Goal: Transaction & Acquisition: Purchase product/service

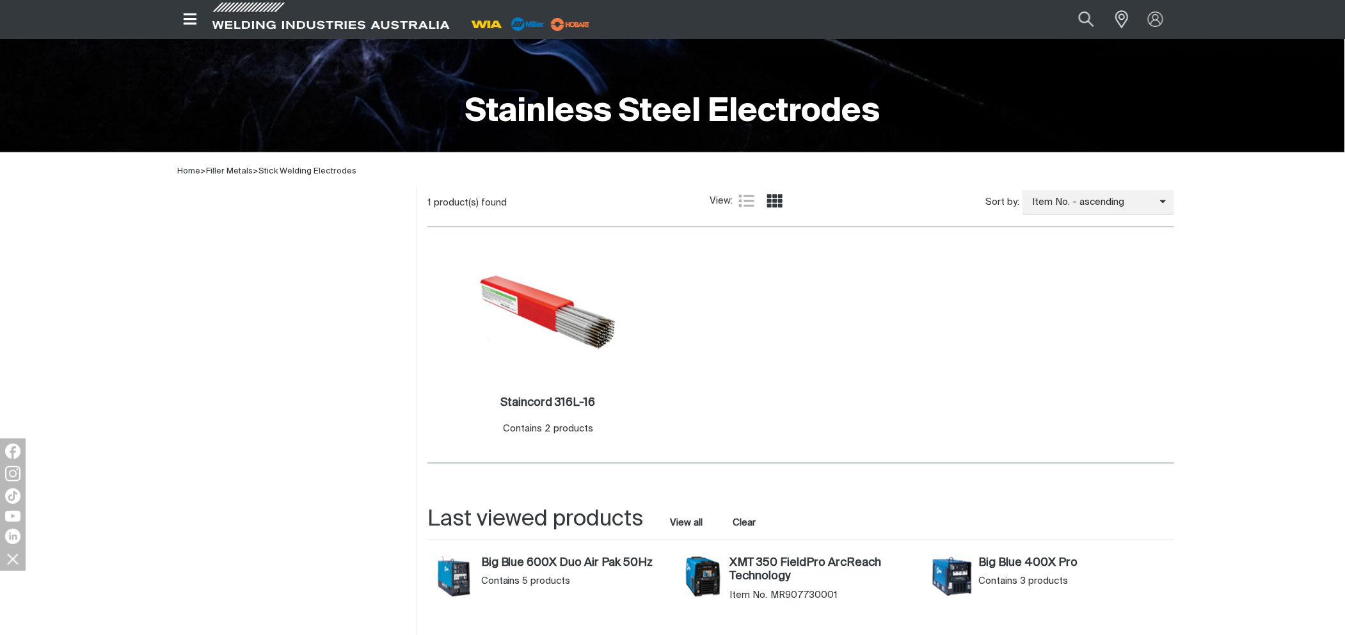
scroll to position [256, 0]
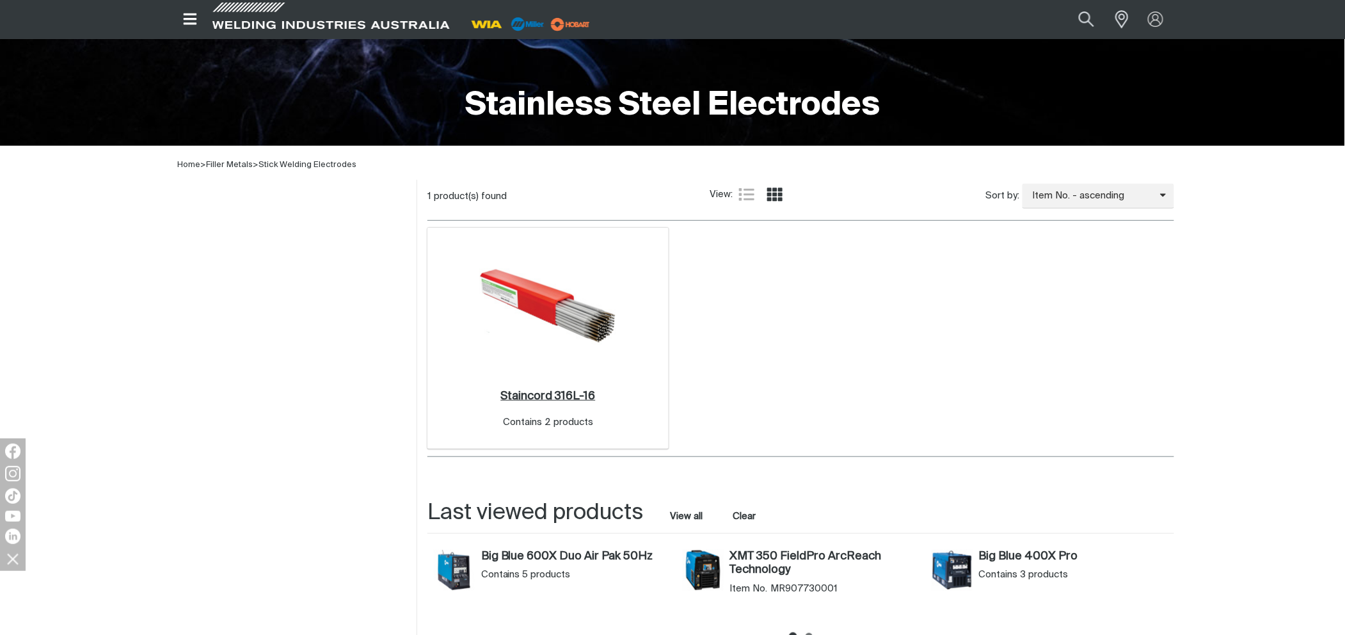
click at [543, 393] on h2 "Staincord 316L-16 ." at bounding box center [547, 396] width 95 height 12
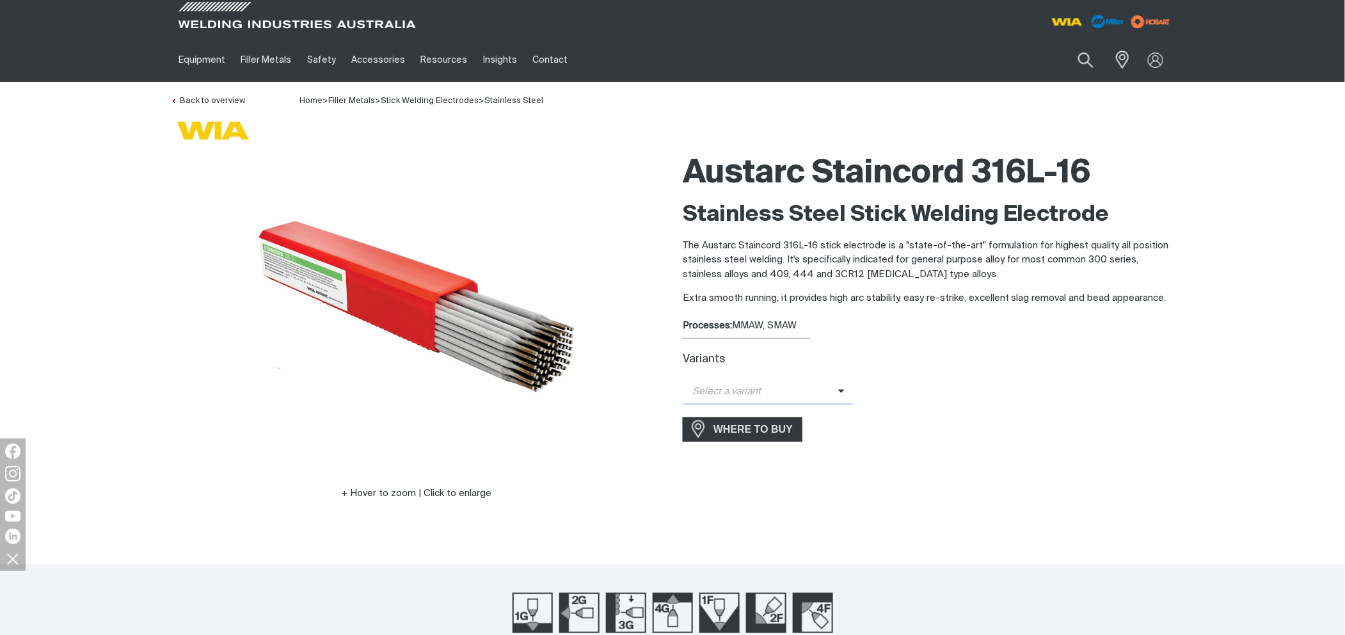
click at [830, 399] on span "Select a variant" at bounding box center [761, 392] width 156 height 15
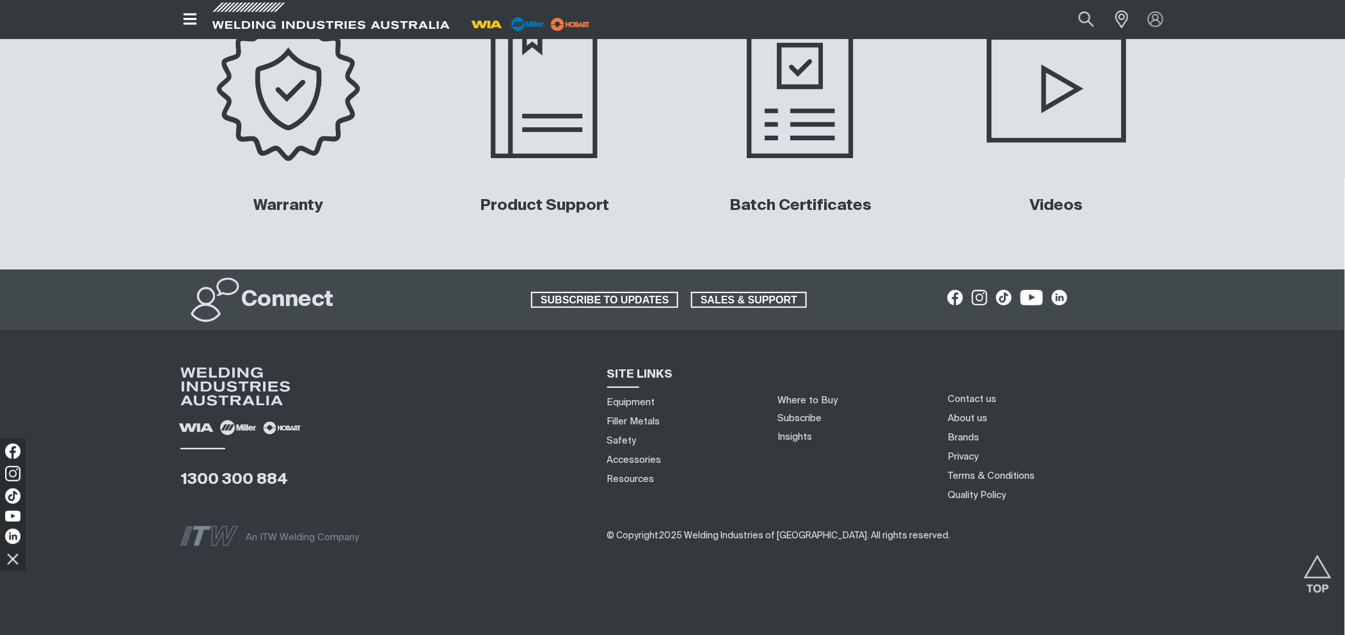
scroll to position [6170, 0]
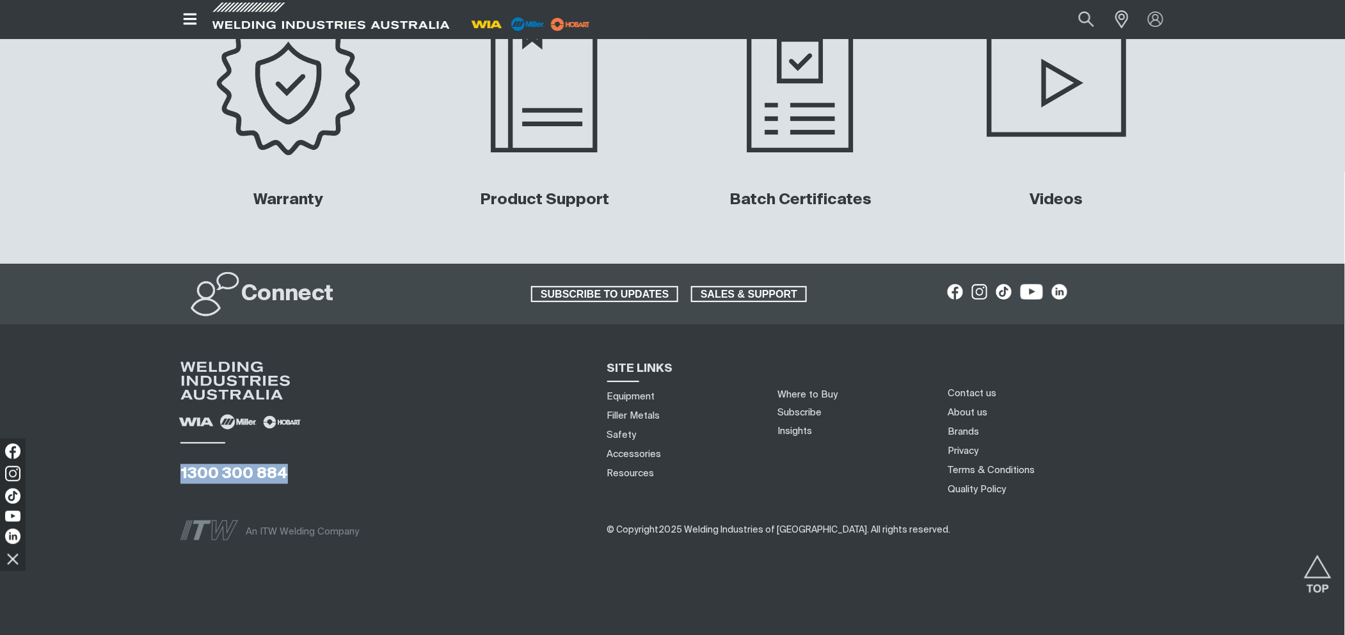
drag, startPoint x: 293, startPoint y: 470, endPoint x: 173, endPoint y: 475, distance: 120.4
click at [173, 475] on div "1300 300 884" at bounding box center [383, 431] width 427 height 138
click at [323, 471] on div "1300 300 884" at bounding box center [383, 431] width 406 height 138
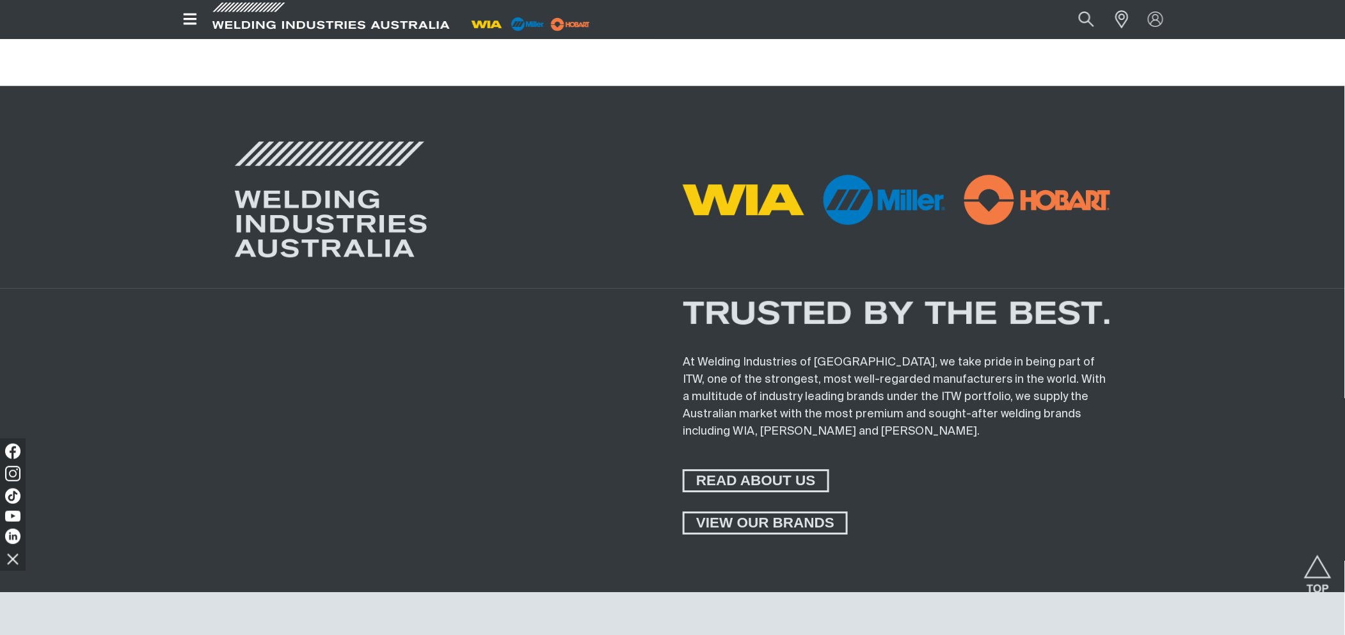
scroll to position [5402, 0]
